Goal: Task Accomplishment & Management: Use online tool/utility

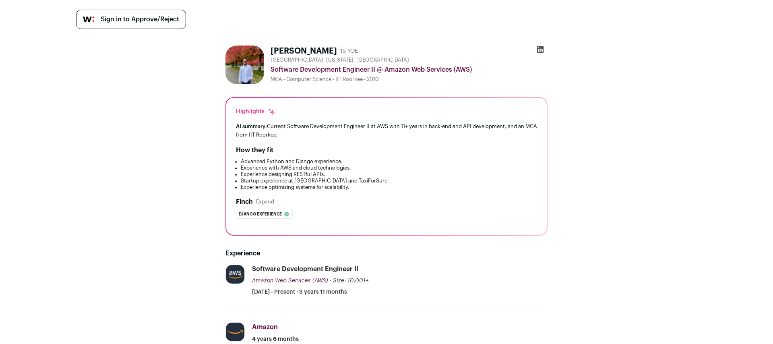
click at [171, 18] on span "Sign in to Approve/Reject" at bounding box center [140, 19] width 78 height 10
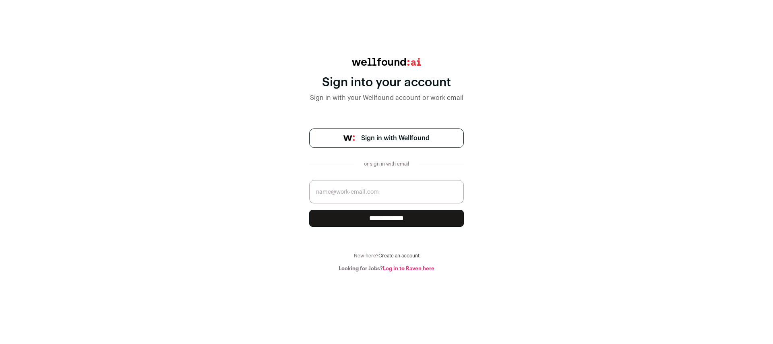
click at [367, 138] on span "Sign in with Wellfound" at bounding box center [395, 138] width 68 height 10
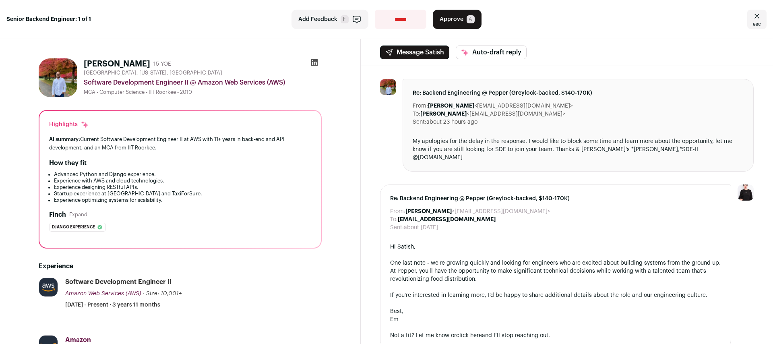
click at [442, 21] on span "Approve" at bounding box center [452, 19] width 24 height 8
